Goal: Navigation & Orientation: Go to known website

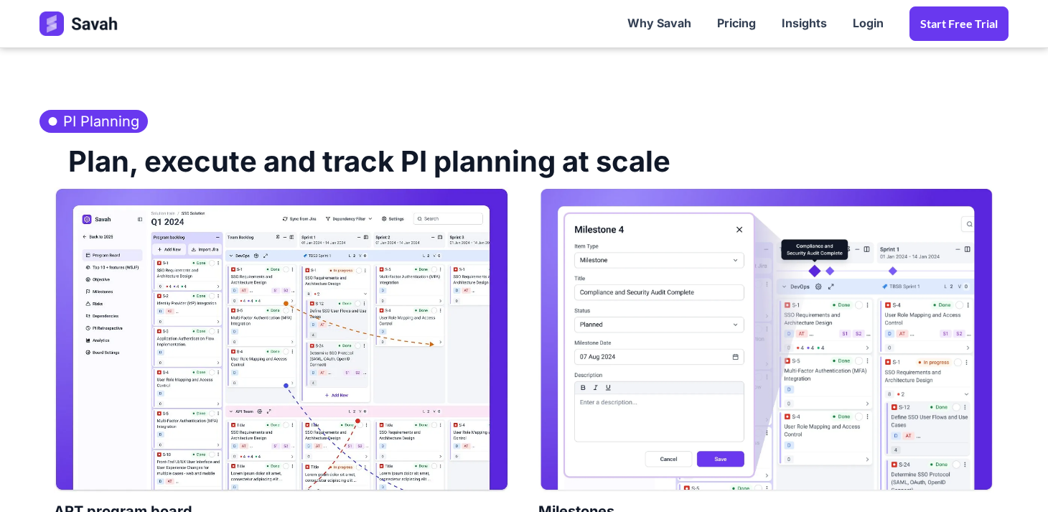
scroll to position [659, 0]
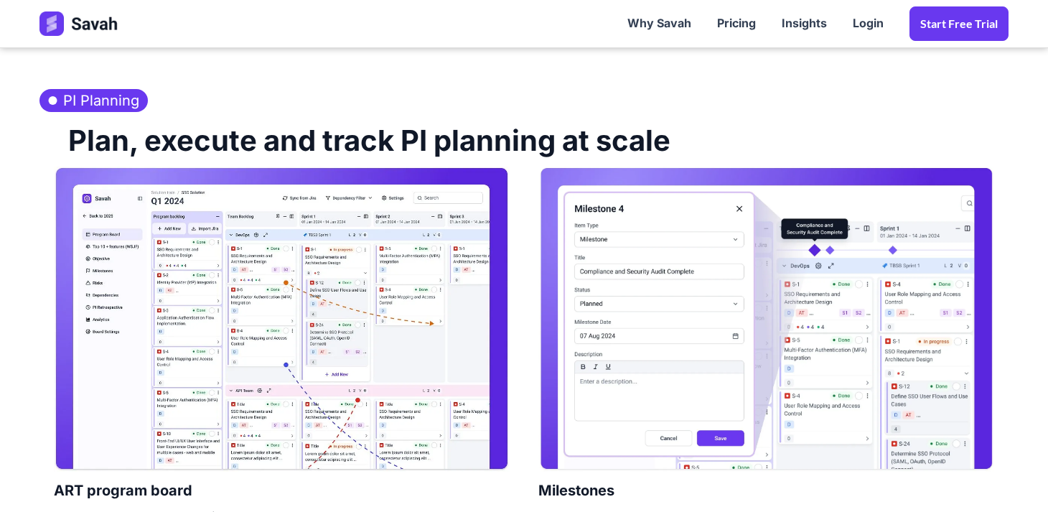
click at [272, 248] on img at bounding box center [282, 319] width 456 height 305
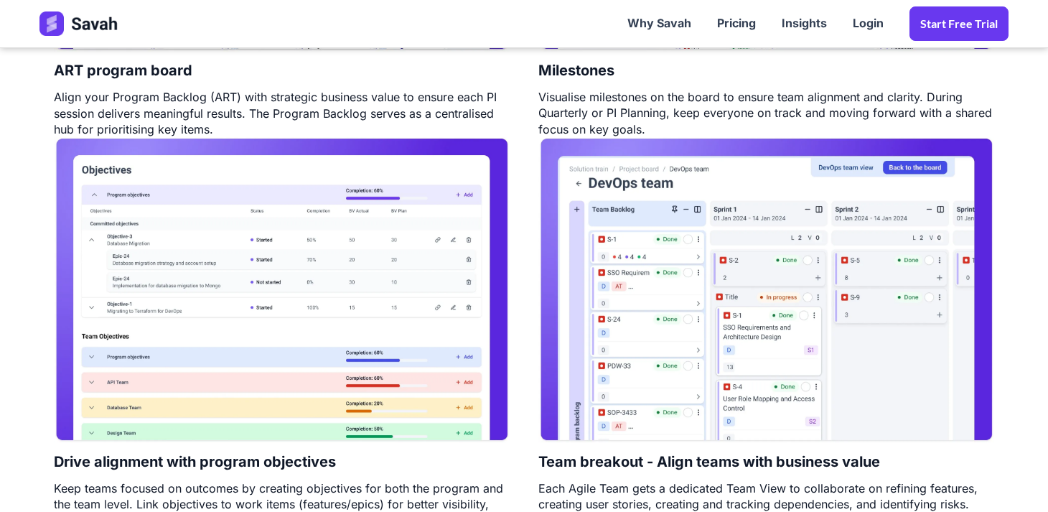
scroll to position [1088, 0]
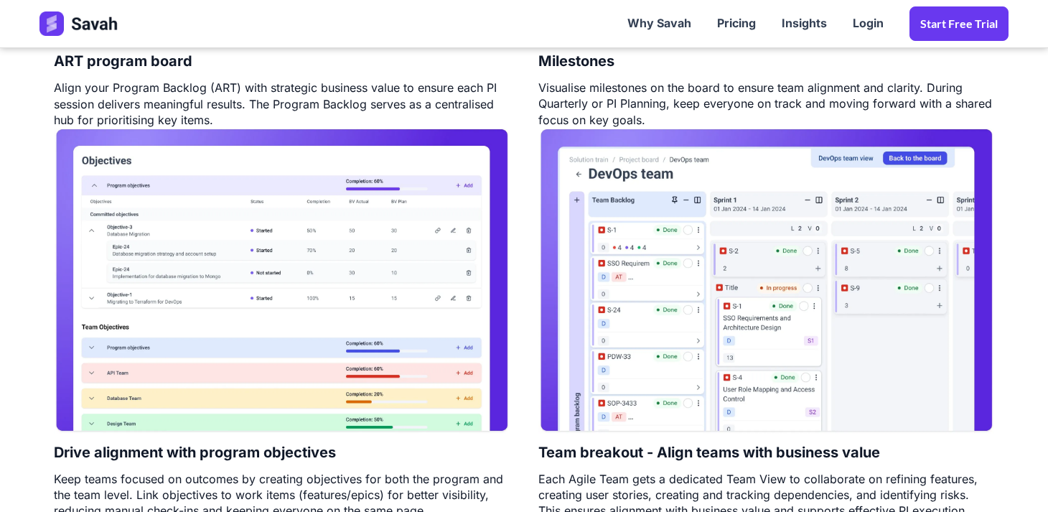
click at [377, 268] on img at bounding box center [282, 280] width 456 height 305
click at [327, 230] on img at bounding box center [282, 280] width 456 height 305
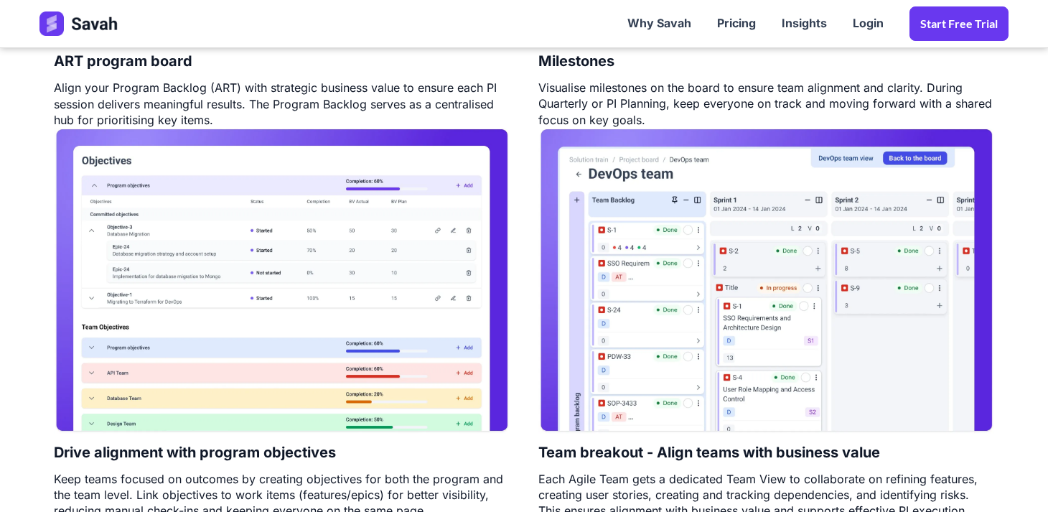
click at [327, 230] on img at bounding box center [282, 280] width 456 height 305
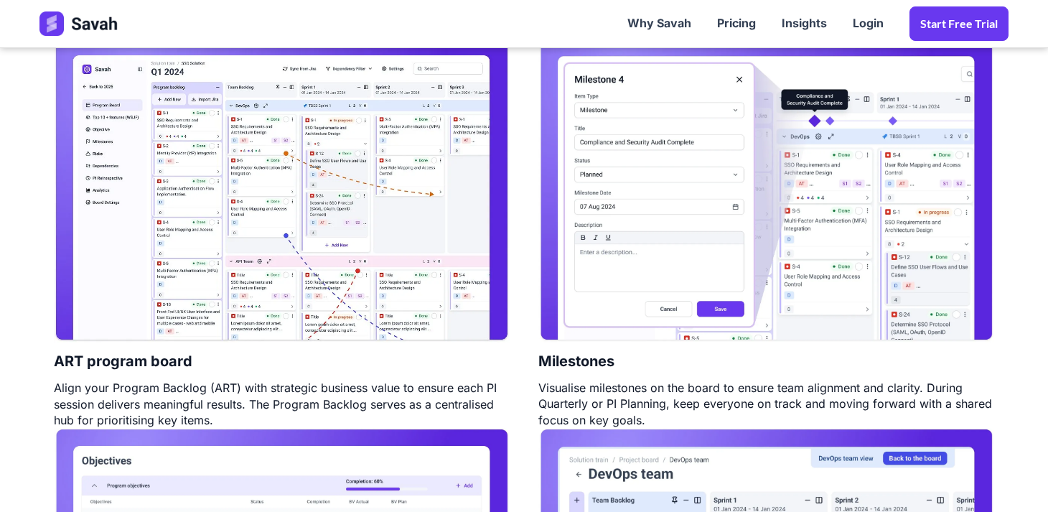
scroll to position [760, 0]
